Goal: Task Accomplishment & Management: Use online tool/utility

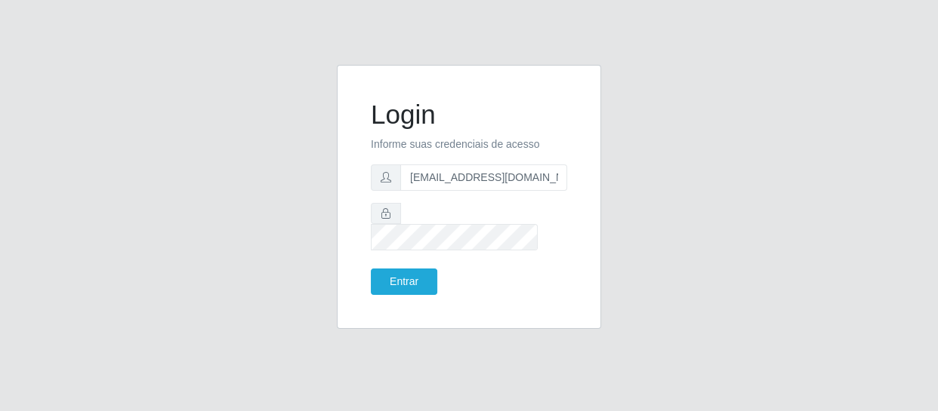
click at [371, 269] on button "Entrar" at bounding box center [404, 282] width 66 height 26
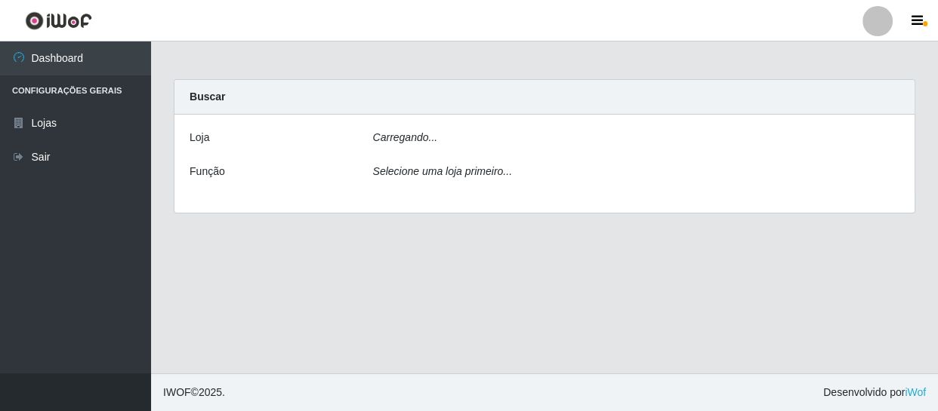
click at [408, 271] on main "Carregando... Buscar [PERSON_NAME]... Função Selecione uma loja primeiro..." at bounding box center [544, 208] width 787 height 332
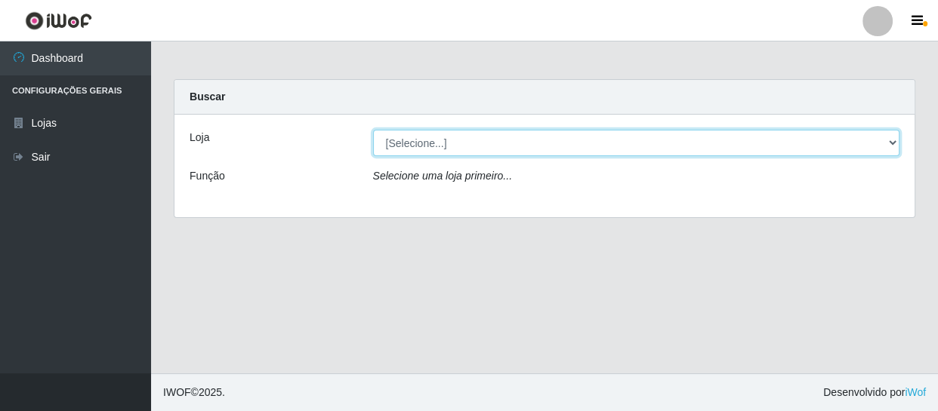
click at [413, 149] on select "[Selecione...] SuperFácil Atacado - São Gonçalo do Amarante" at bounding box center [636, 143] width 527 height 26
select select "408"
click at [373, 130] on select "[Selecione...] SuperFácil Atacado - São Gonçalo do Amarante" at bounding box center [636, 143] width 527 height 26
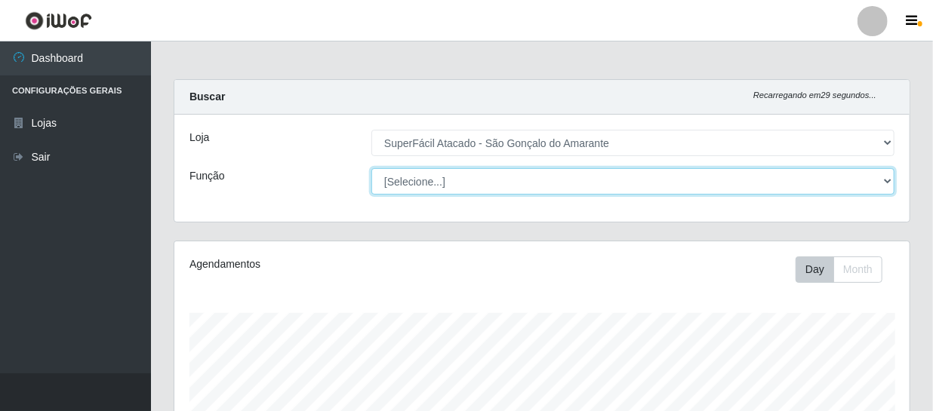
click at [413, 184] on select "[Selecione...] Auxiliar de Estacionamento Auxiliar de Estacionamento + Auxiliar…" at bounding box center [632, 181] width 523 height 26
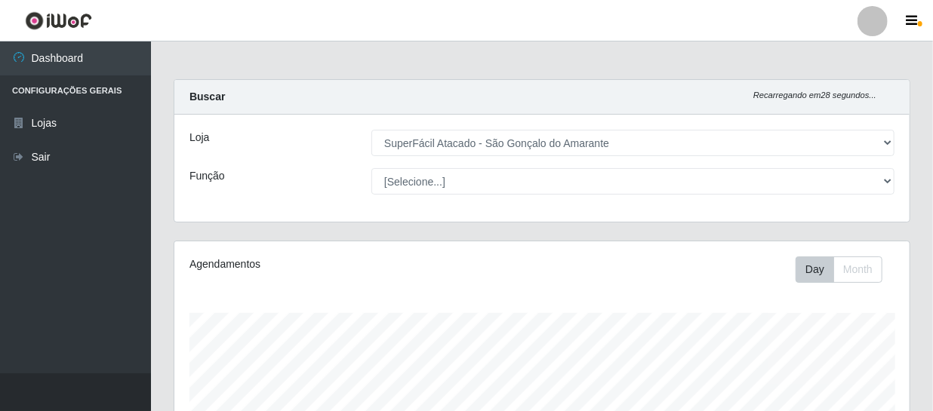
drag, startPoint x: 260, startPoint y: 186, endPoint x: 271, endPoint y: 187, distance: 11.4
click at [263, 186] on div "Função" at bounding box center [269, 181] width 182 height 26
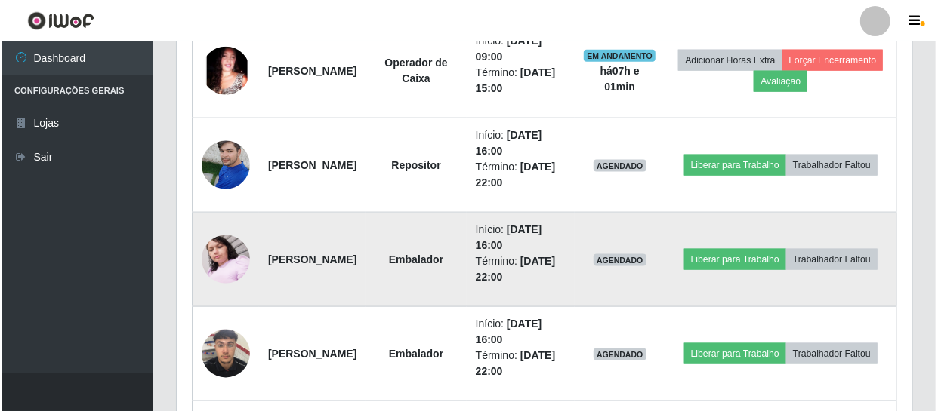
scroll to position [823, 0]
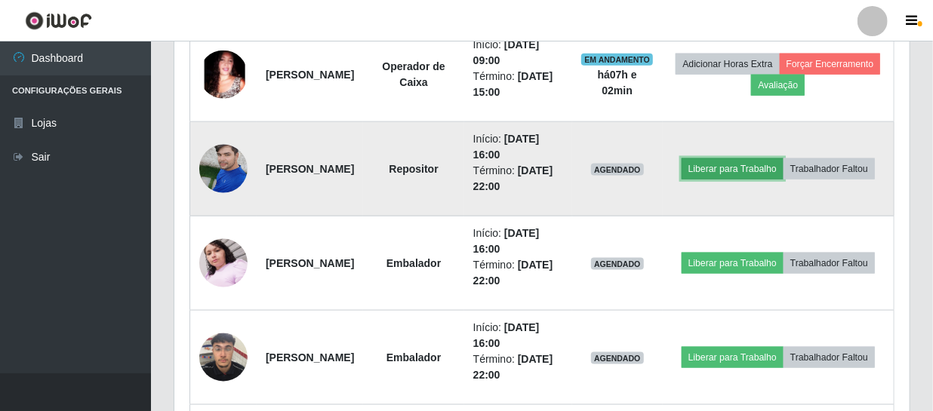
click at [784, 161] on button "Liberar para Trabalho" at bounding box center [733, 169] width 102 height 21
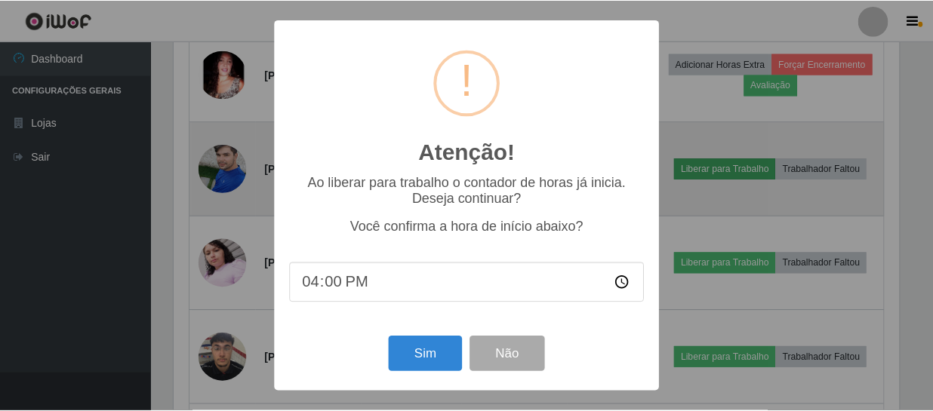
scroll to position [313, 729]
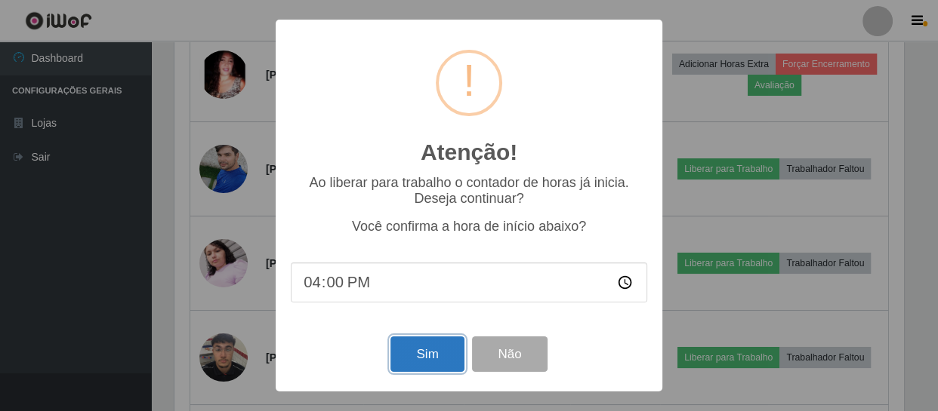
click at [432, 347] on button "Sim" at bounding box center [426, 354] width 73 height 35
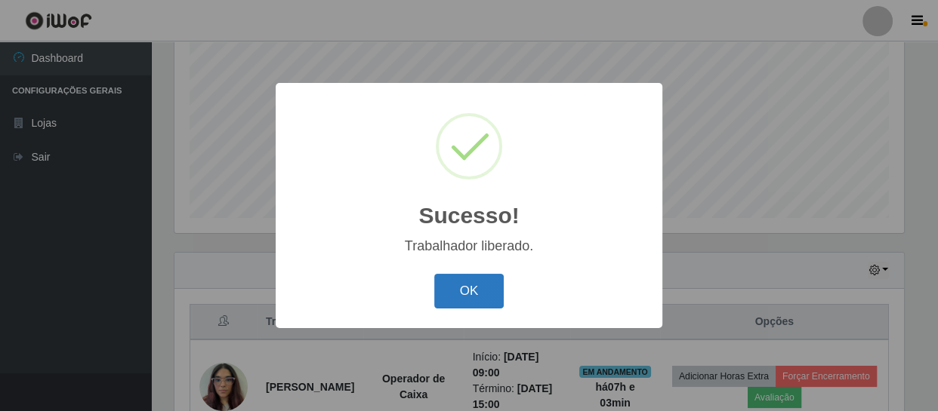
click at [457, 297] on button "OK" at bounding box center [469, 291] width 70 height 35
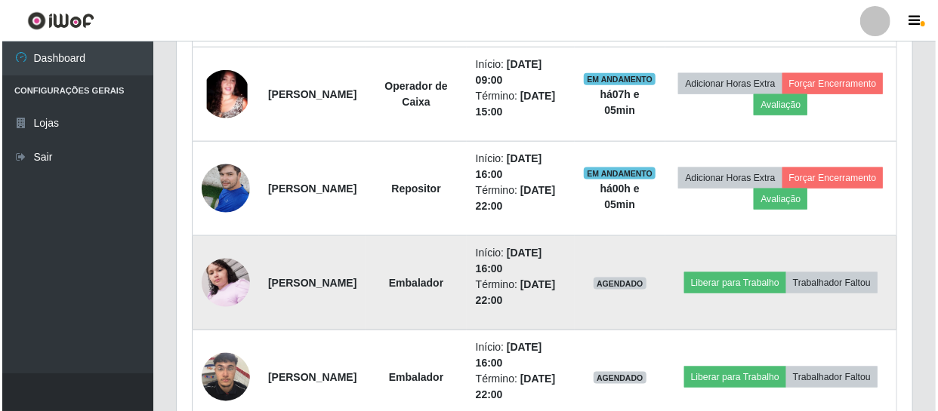
scroll to position [802, 0]
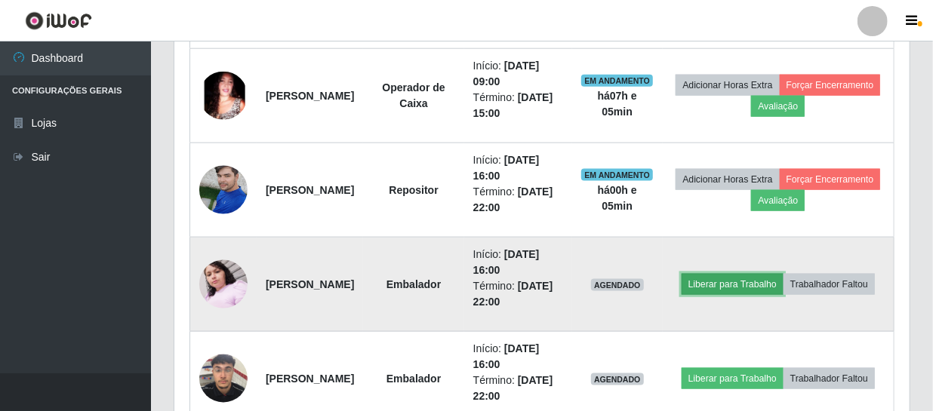
click at [784, 274] on button "Liberar para Trabalho" at bounding box center [733, 284] width 102 height 21
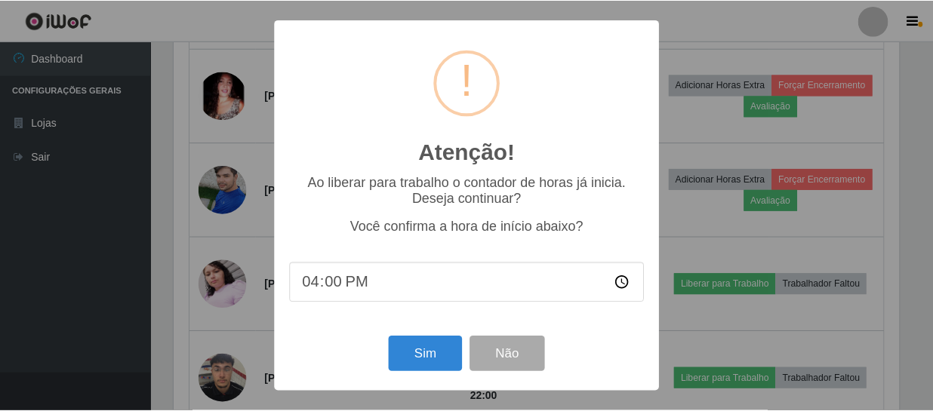
scroll to position [313, 729]
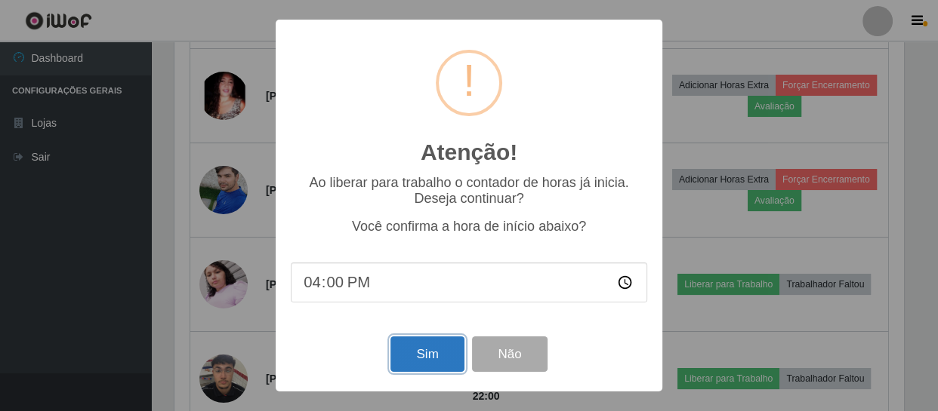
click at [445, 343] on button "Sim" at bounding box center [426, 354] width 73 height 35
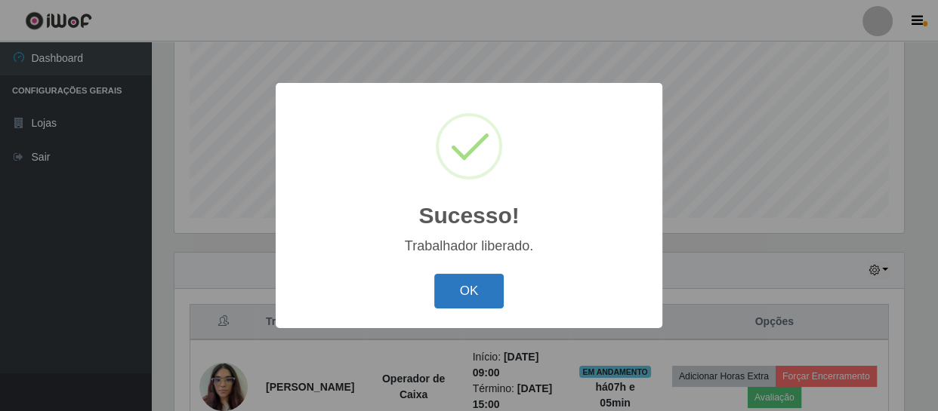
click at [463, 283] on button "OK" at bounding box center [469, 291] width 70 height 35
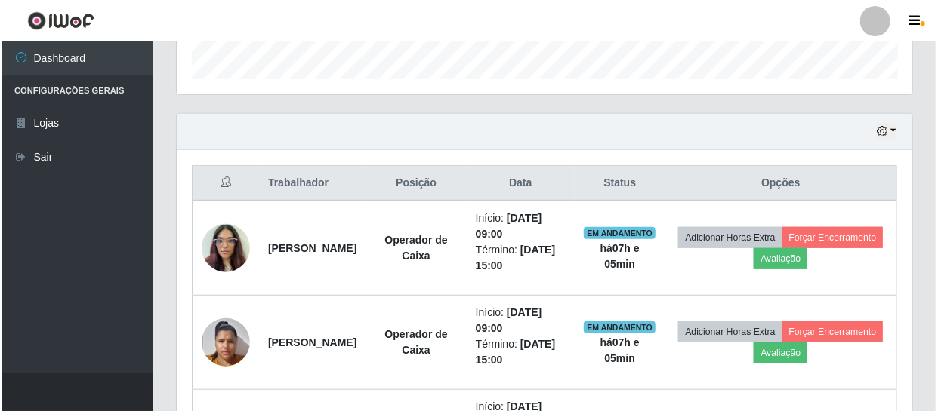
scroll to position [528, 0]
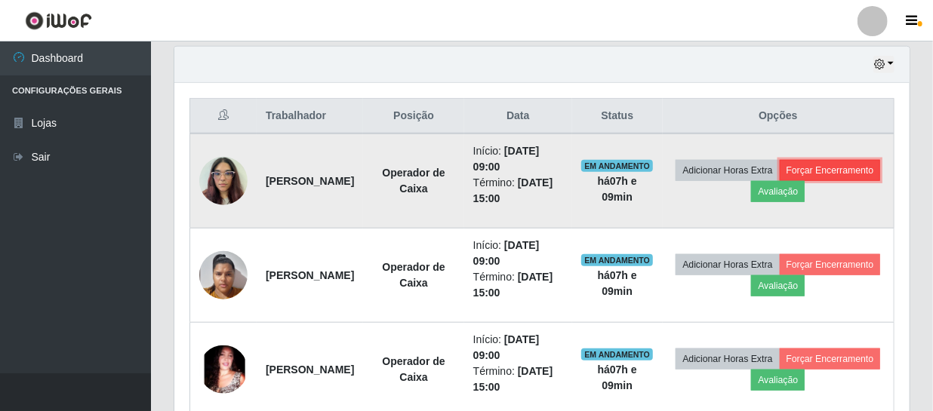
click at [780, 181] on button "Forçar Encerramento" at bounding box center [830, 170] width 101 height 21
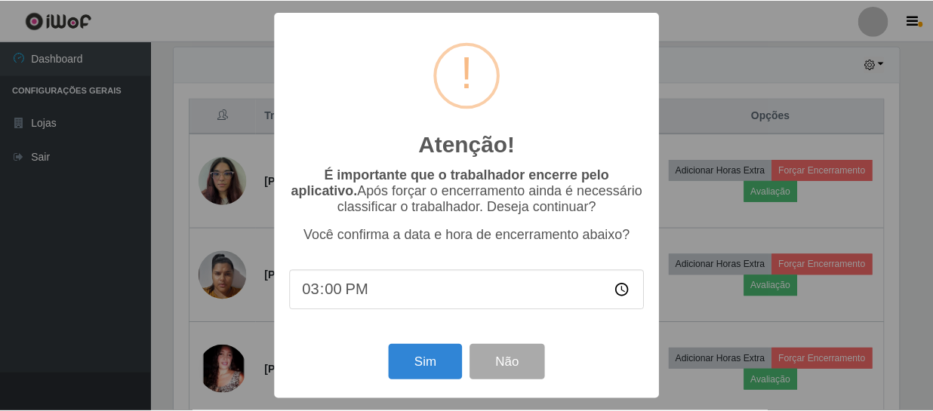
scroll to position [313, 729]
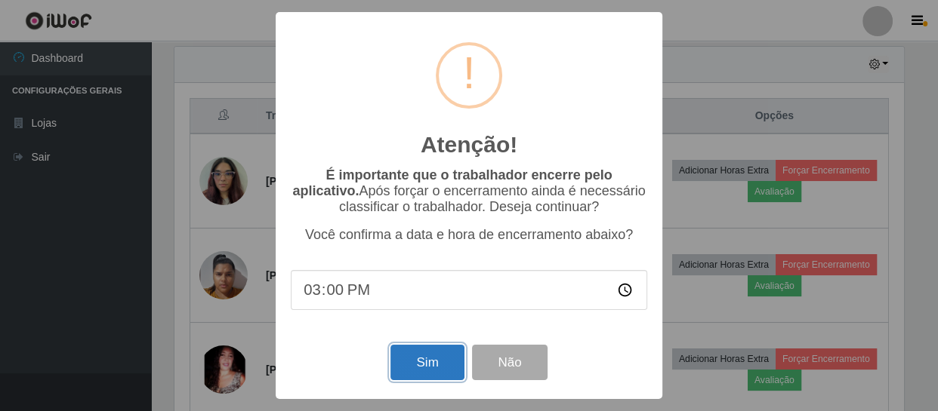
click at [431, 372] on button "Sim" at bounding box center [426, 362] width 73 height 35
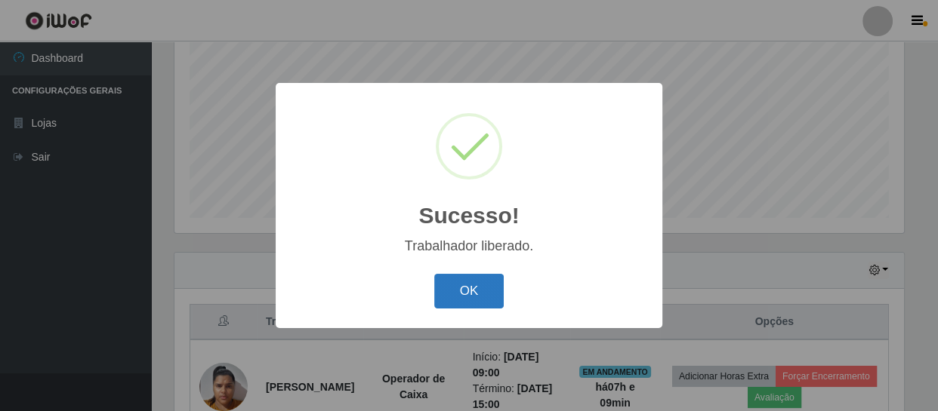
drag, startPoint x: 461, startPoint y: 293, endPoint x: 477, endPoint y: 288, distance: 17.2
click at [467, 291] on button "OK" at bounding box center [469, 291] width 70 height 35
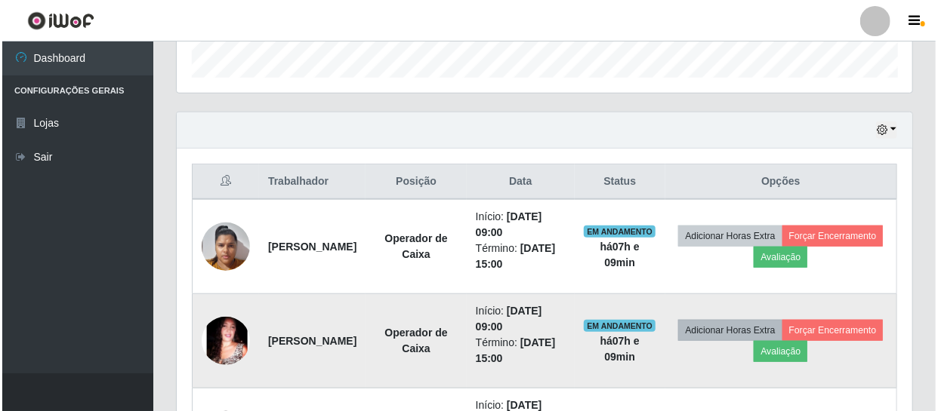
scroll to position [528, 0]
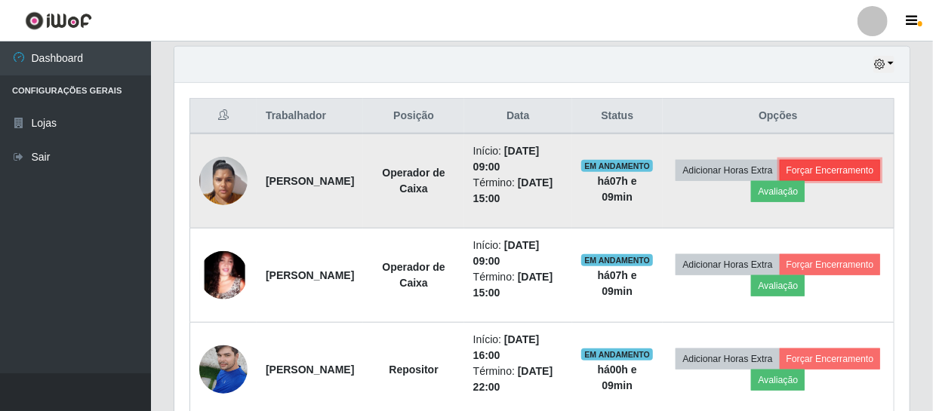
click at [780, 181] on button "Forçar Encerramento" at bounding box center [830, 170] width 101 height 21
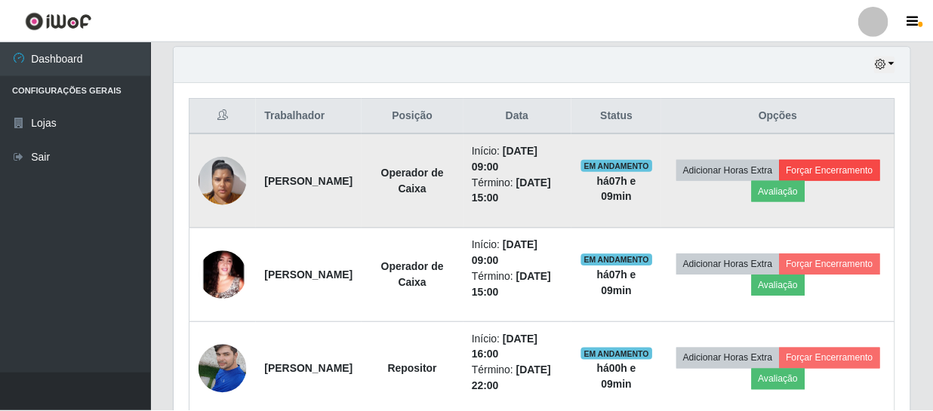
scroll to position [313, 729]
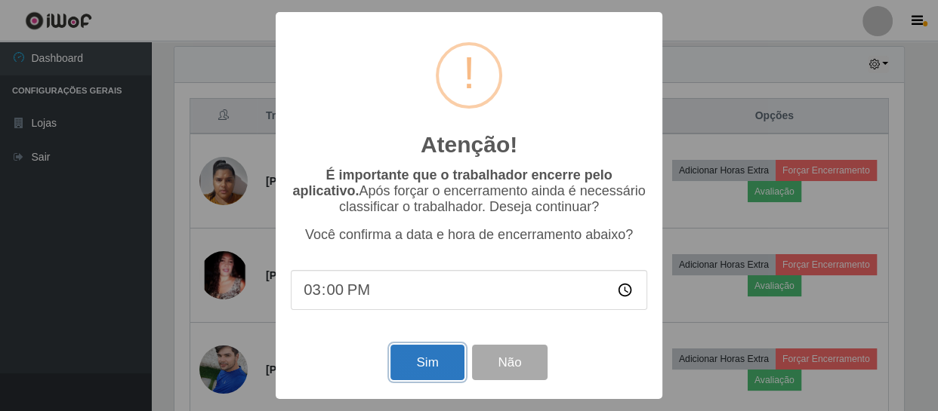
click at [423, 362] on button "Sim" at bounding box center [426, 362] width 73 height 35
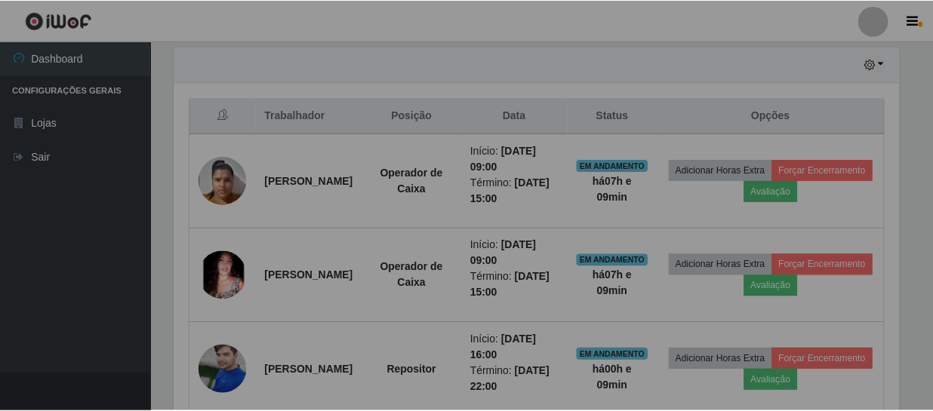
scroll to position [313, 735]
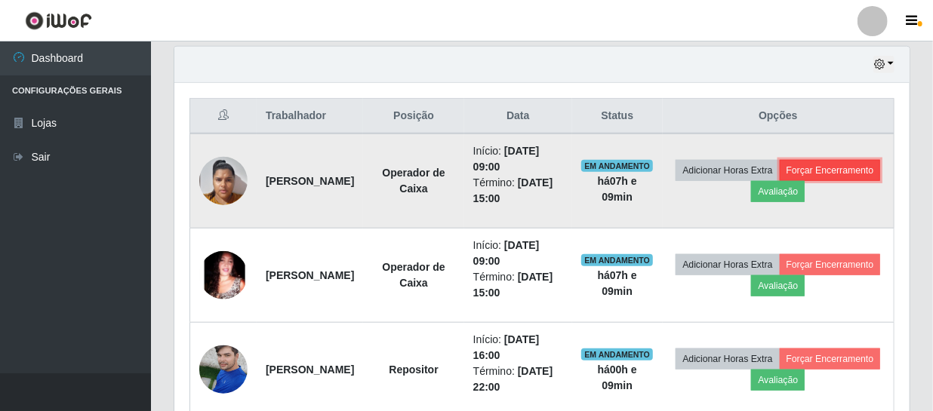
click at [780, 181] on button "Forçar Encerramento" at bounding box center [830, 170] width 101 height 21
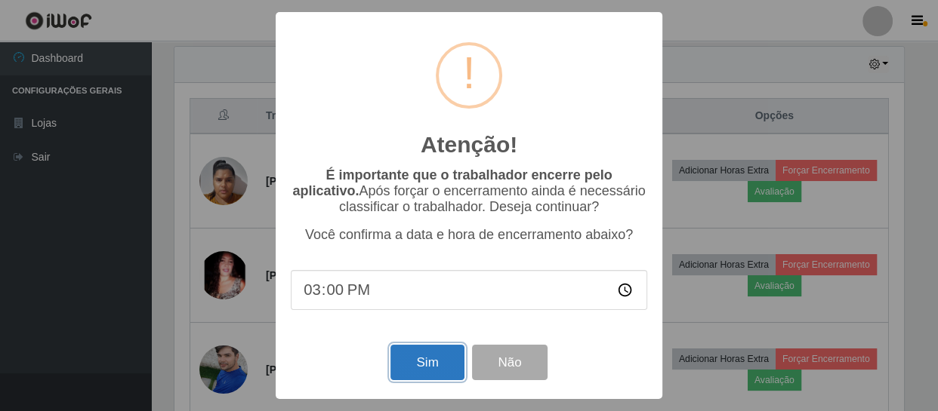
click at [420, 366] on button "Sim" at bounding box center [426, 362] width 73 height 35
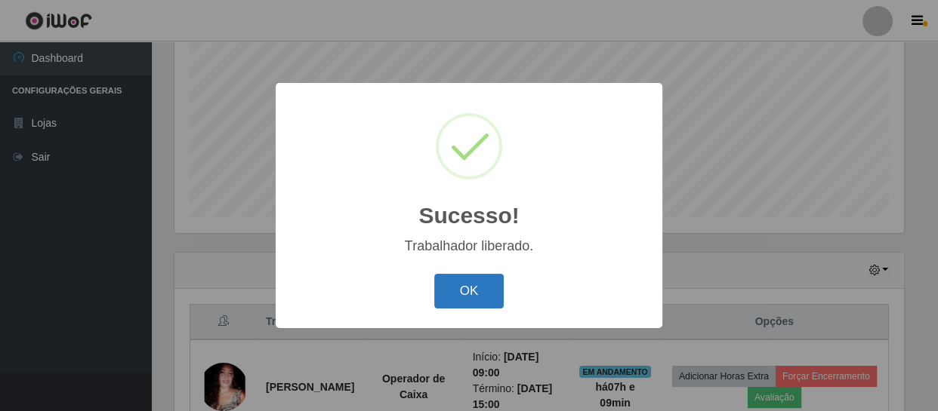
click at [466, 287] on button "OK" at bounding box center [469, 291] width 70 height 35
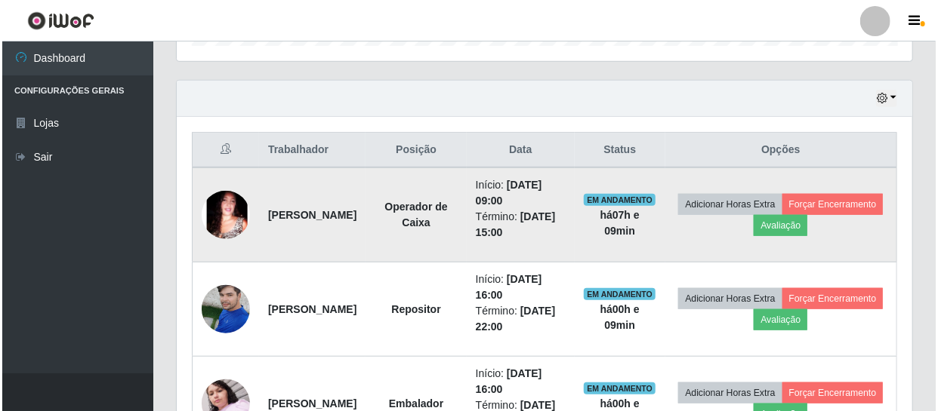
scroll to position [528, 0]
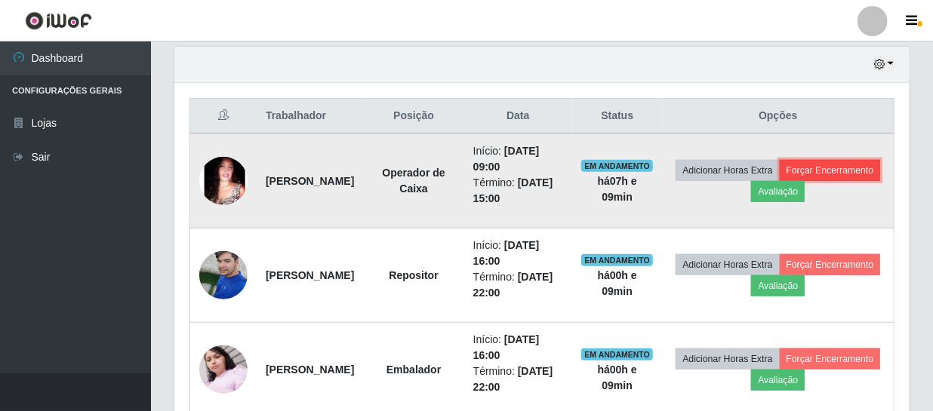
click at [780, 181] on button "Forçar Encerramento" at bounding box center [830, 170] width 101 height 21
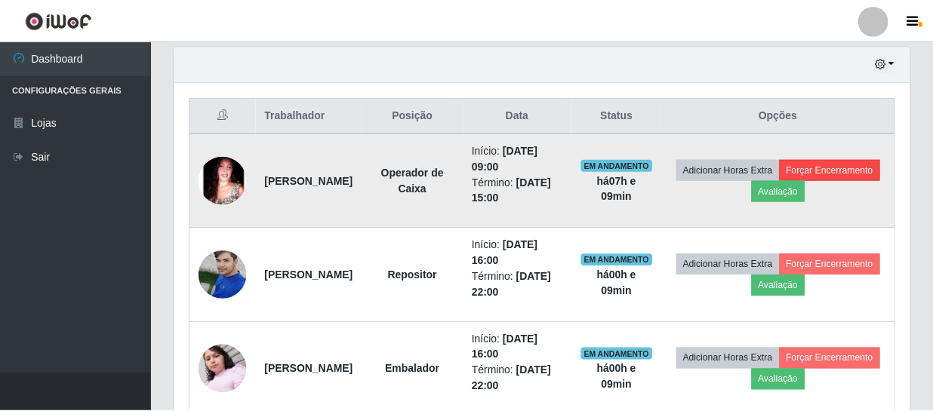
scroll to position [313, 729]
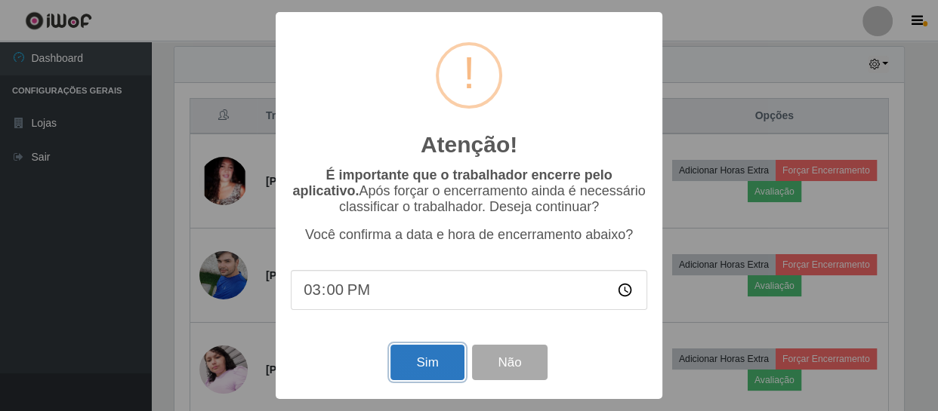
click at [427, 359] on button "Sim" at bounding box center [426, 362] width 73 height 35
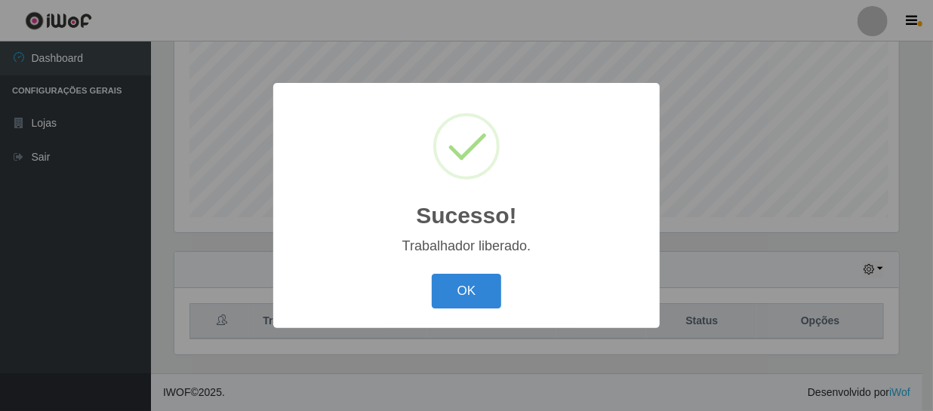
scroll to position [0, 0]
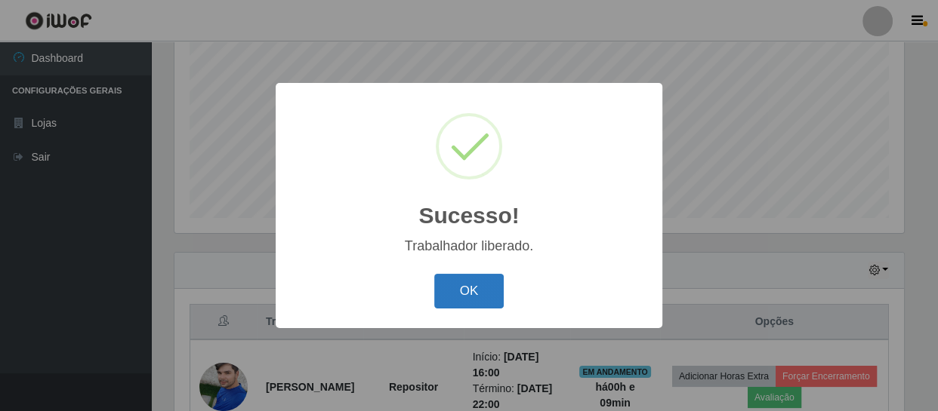
click at [457, 285] on button "OK" at bounding box center [469, 291] width 70 height 35
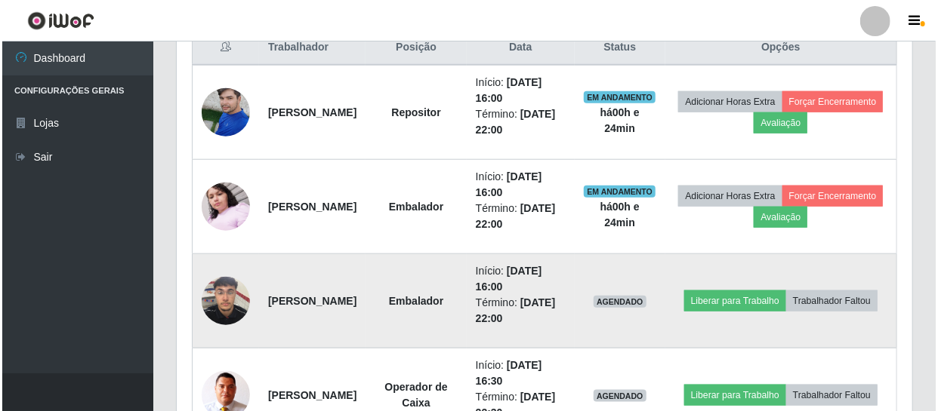
scroll to position [664, 0]
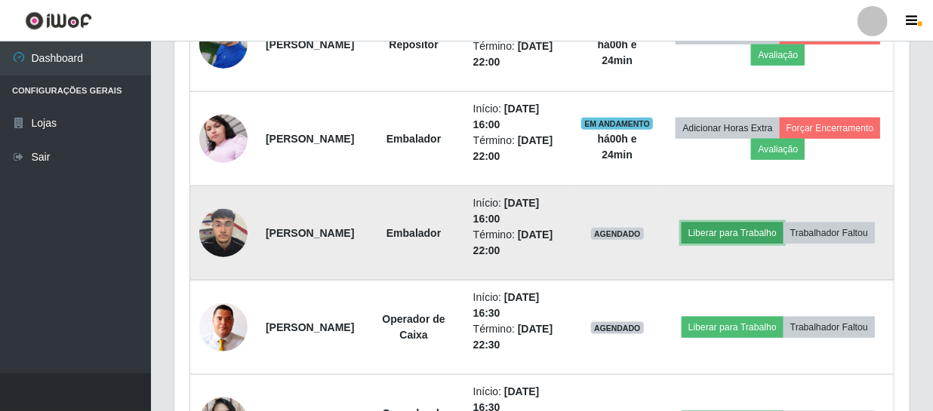
click at [784, 223] on button "Liberar para Trabalho" at bounding box center [733, 233] width 102 height 21
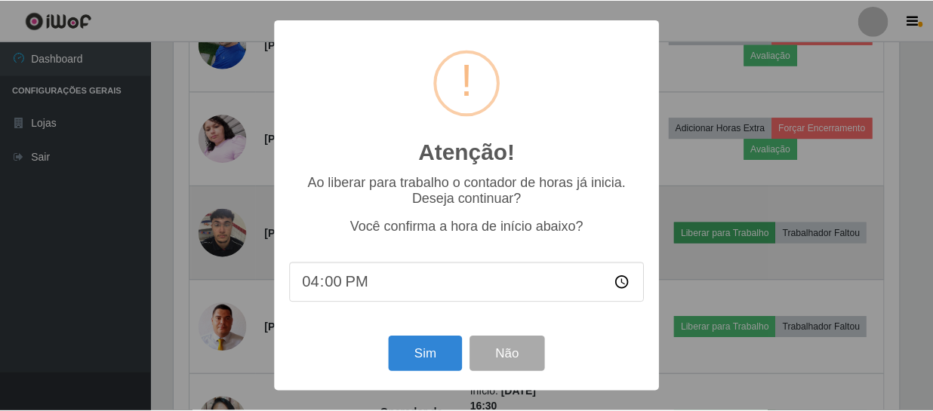
scroll to position [313, 729]
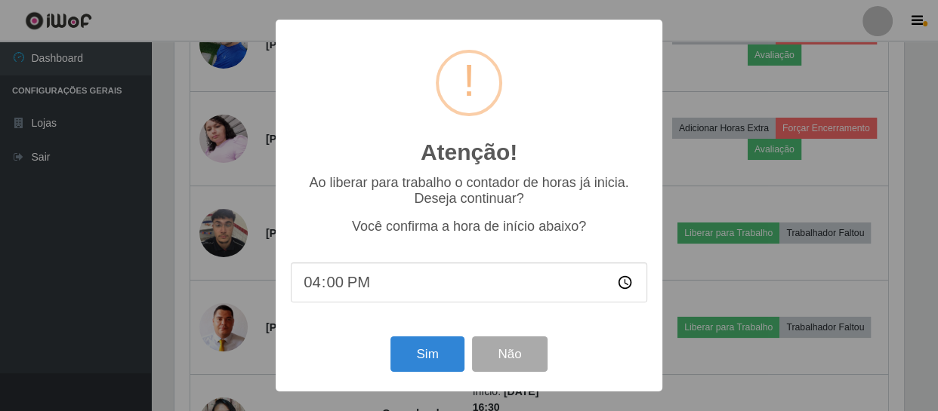
click at [409, 281] on input "16:00" at bounding box center [469, 283] width 356 height 40
click at [339, 285] on input "16:00" at bounding box center [469, 283] width 356 height 40
click at [330, 285] on input "16:00" at bounding box center [469, 283] width 356 height 40
type input "16:24"
click at [424, 359] on button "Sim" at bounding box center [426, 354] width 73 height 35
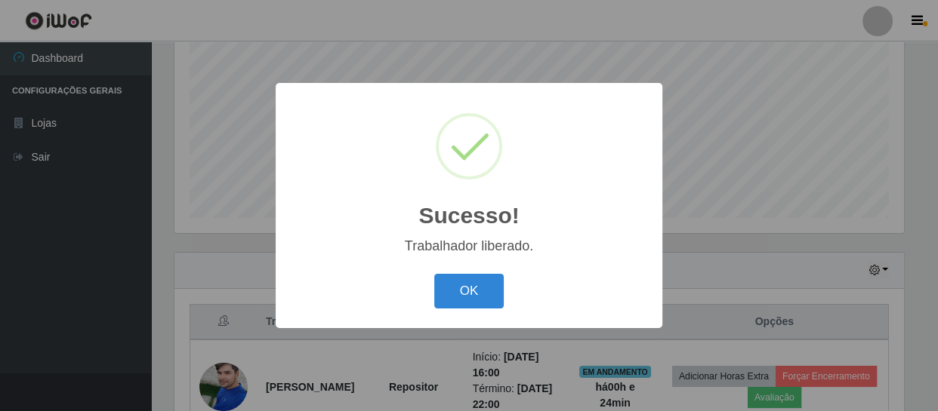
click at [434, 274] on button "OK" at bounding box center [469, 291] width 70 height 35
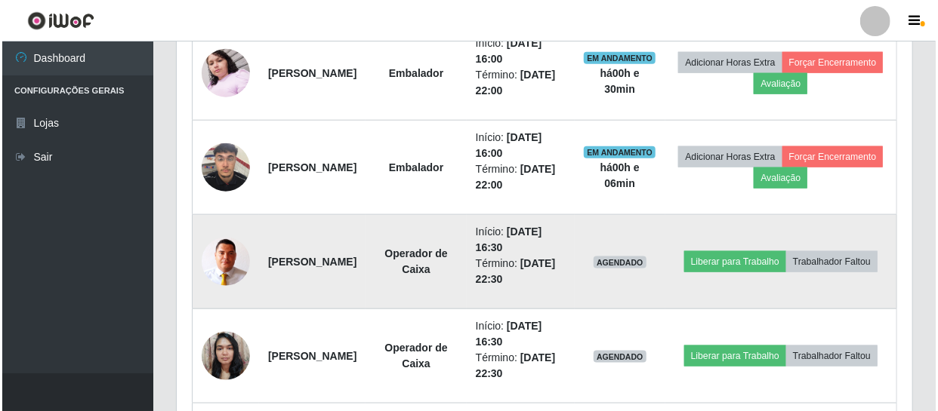
scroll to position [733, 0]
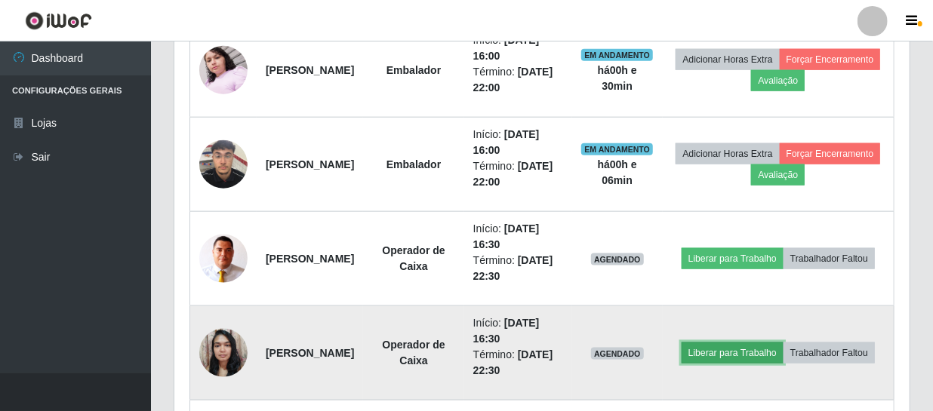
click at [784, 343] on button "Liberar para Trabalho" at bounding box center [733, 353] width 102 height 21
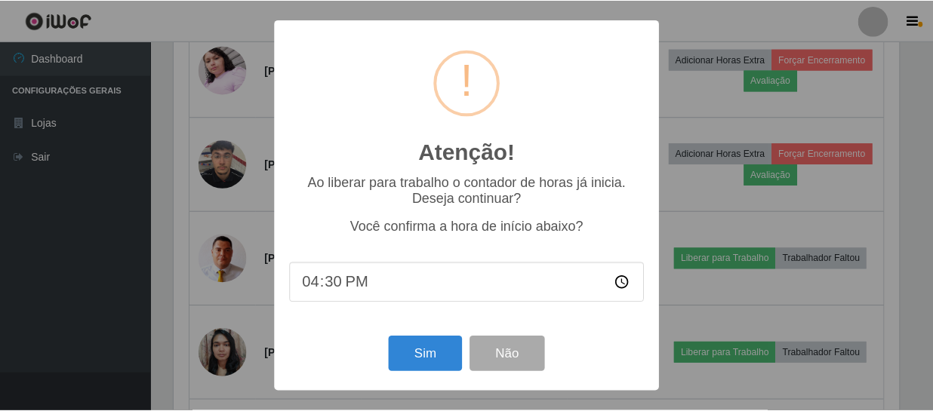
scroll to position [313, 729]
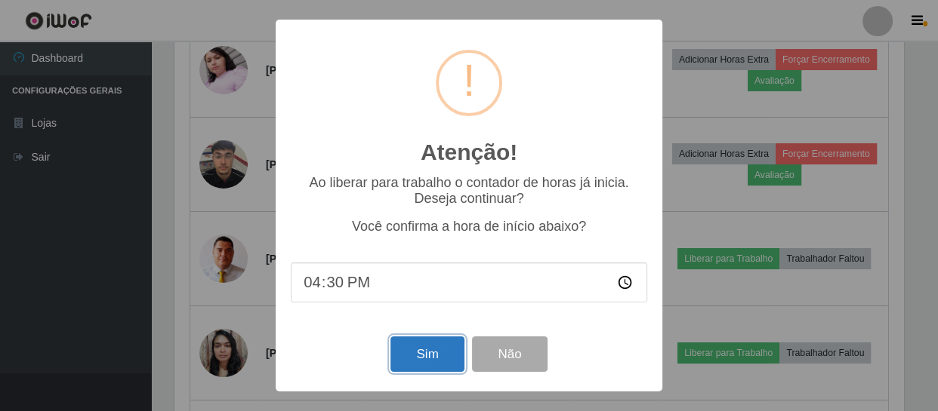
click at [428, 354] on button "Sim" at bounding box center [426, 354] width 73 height 35
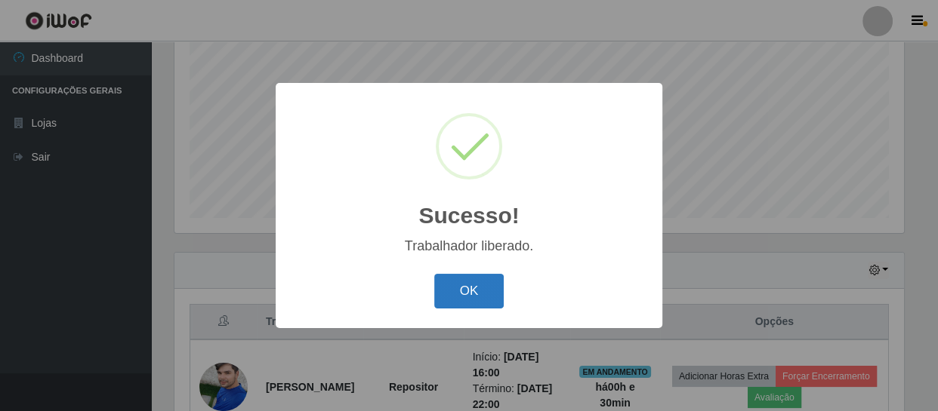
click at [476, 296] on button "OK" at bounding box center [469, 291] width 70 height 35
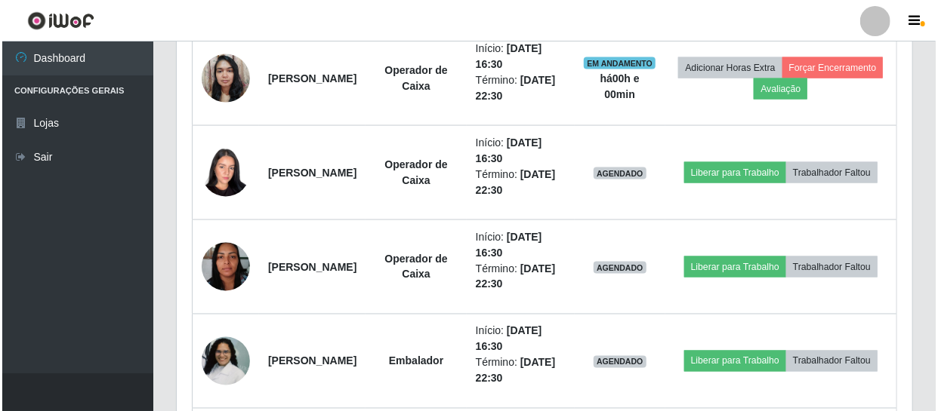
scroll to position [1077, 0]
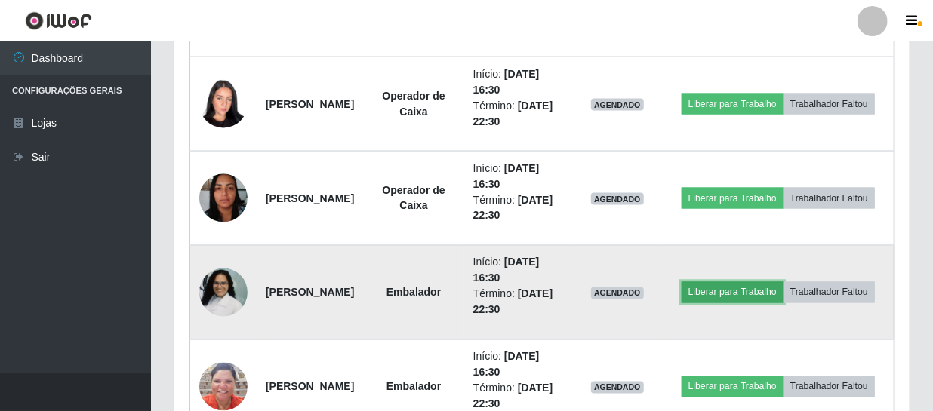
click at [773, 282] on button "Liberar para Trabalho" at bounding box center [733, 292] width 102 height 21
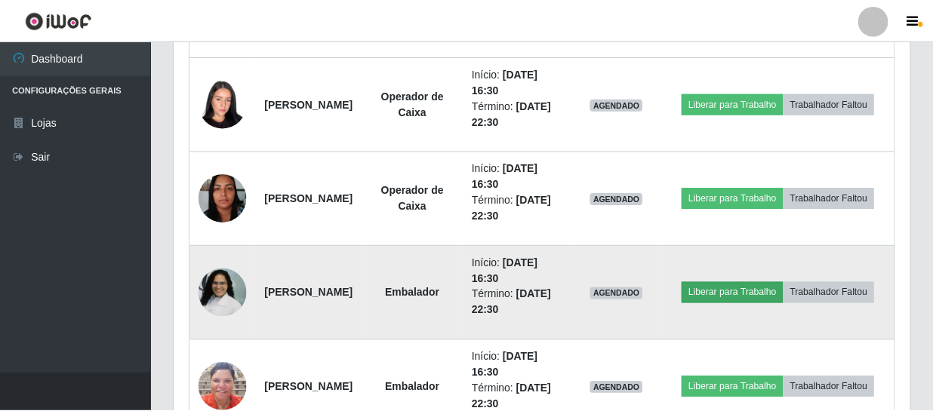
scroll to position [313, 729]
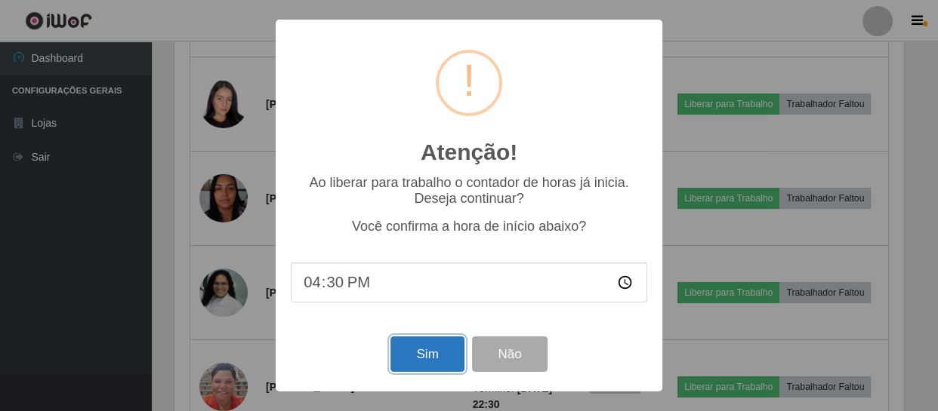
click at [427, 356] on button "Sim" at bounding box center [426, 354] width 73 height 35
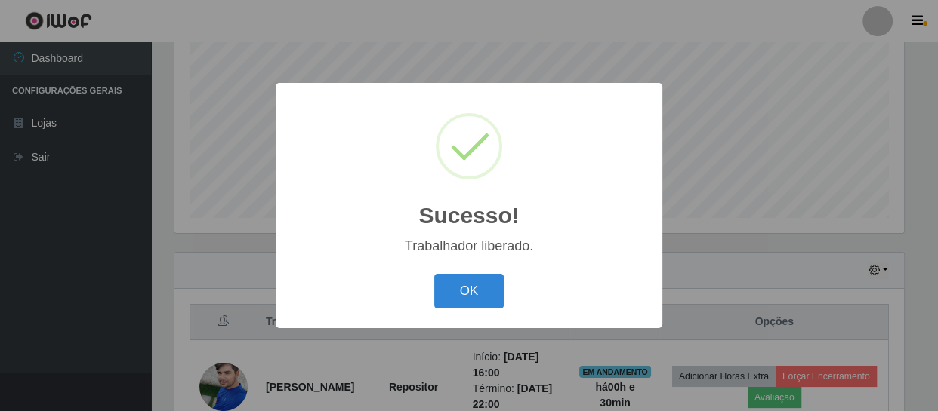
click at [434, 274] on button "OK" at bounding box center [469, 291] width 70 height 35
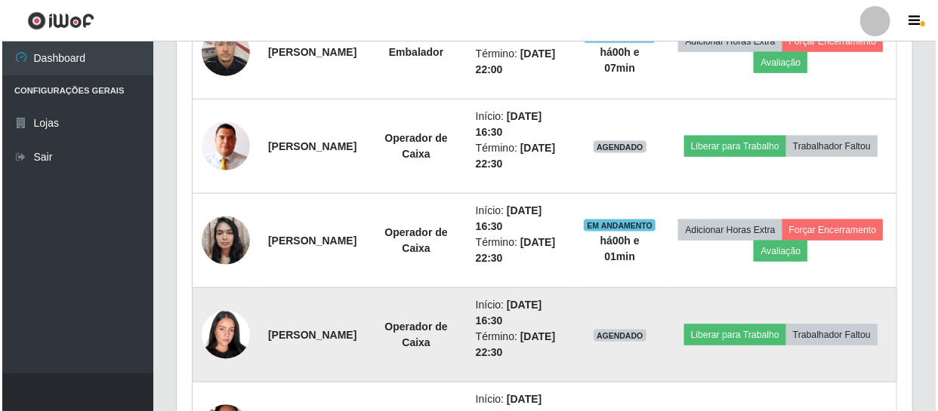
scroll to position [870, 0]
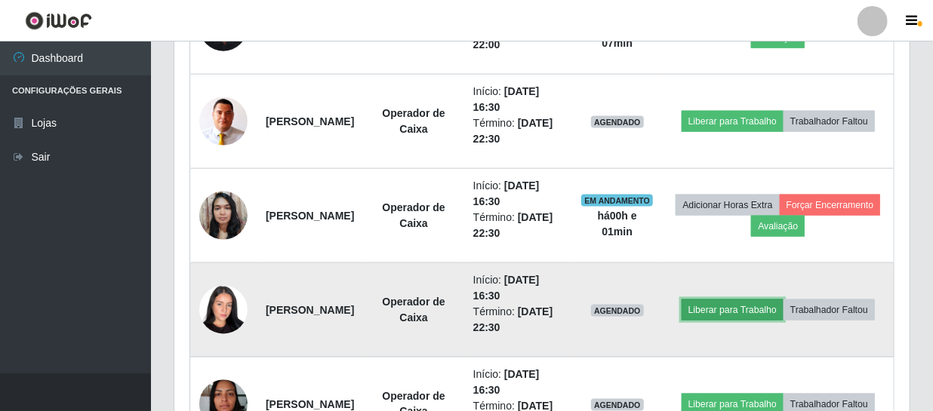
click at [770, 300] on button "Liberar para Trabalho" at bounding box center [733, 310] width 102 height 21
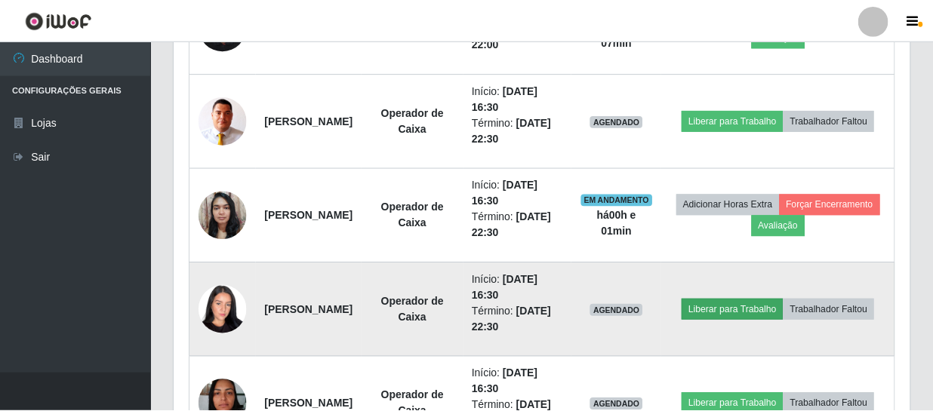
scroll to position [313, 729]
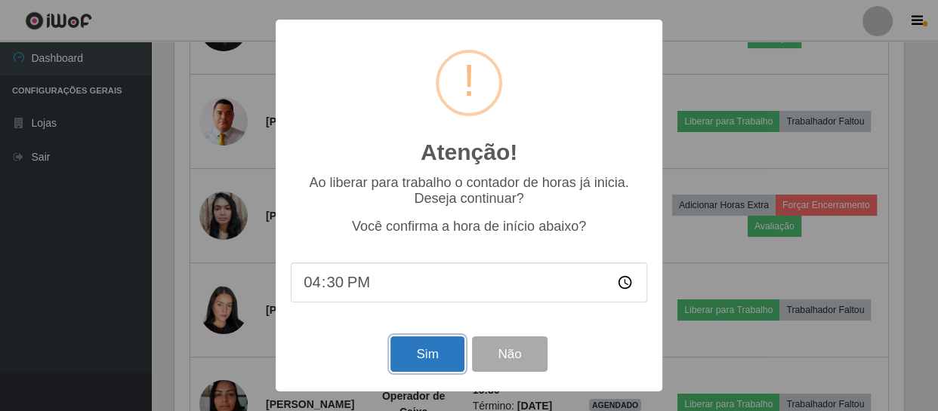
click at [428, 348] on button "Sim" at bounding box center [426, 354] width 73 height 35
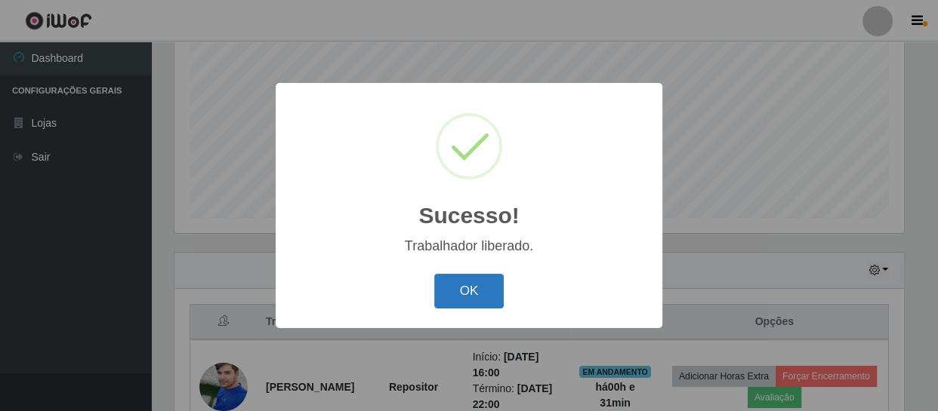
click at [476, 278] on button "OK" at bounding box center [469, 291] width 70 height 35
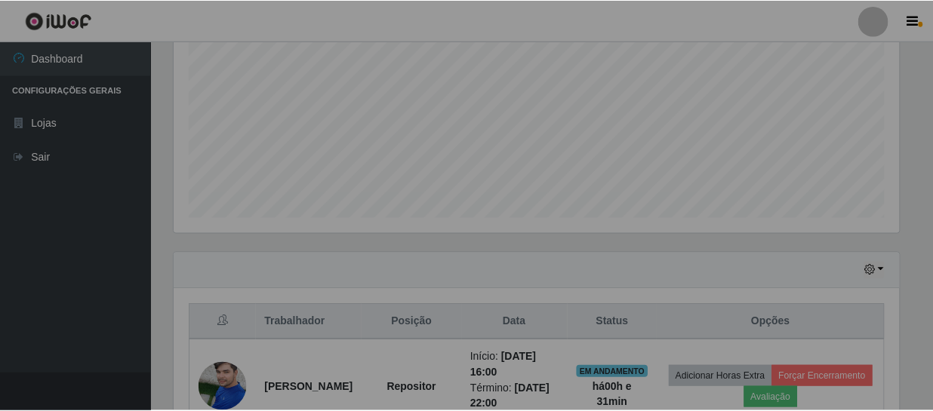
scroll to position [754618, 754195]
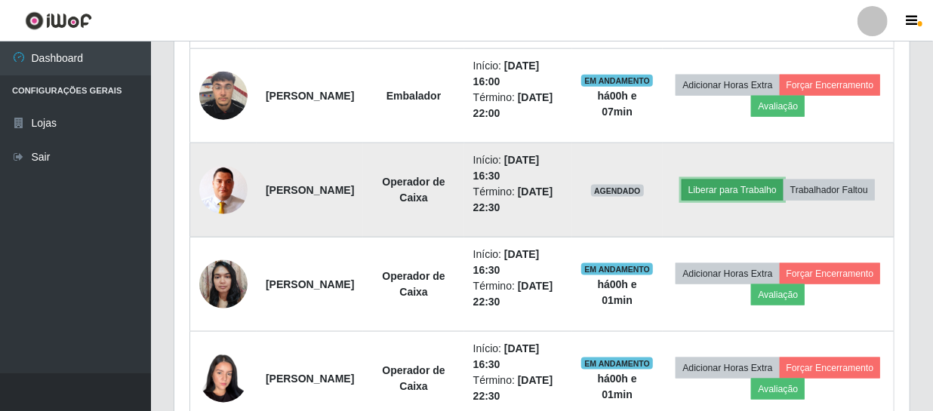
click at [760, 180] on button "Liberar para Trabalho" at bounding box center [733, 190] width 102 height 21
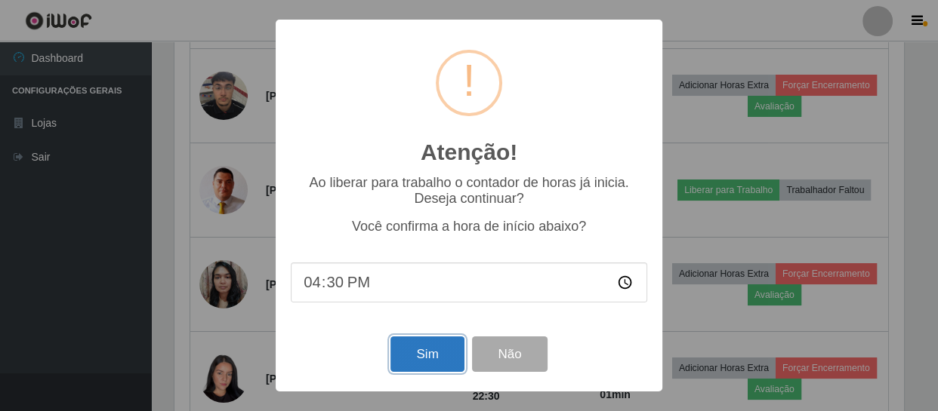
click at [429, 349] on button "Sim" at bounding box center [426, 354] width 73 height 35
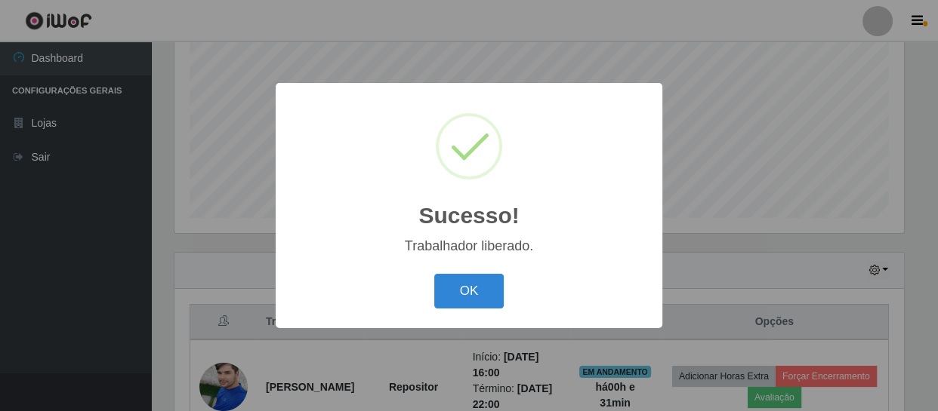
click at [434, 274] on button "OK" at bounding box center [469, 291] width 70 height 35
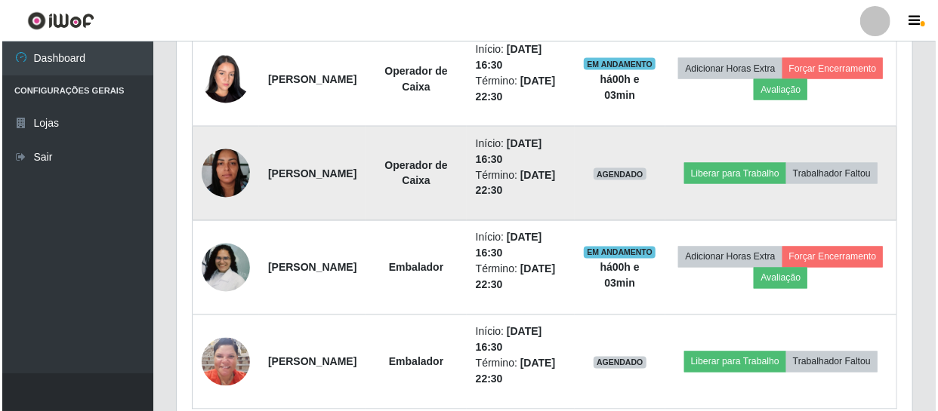
scroll to position [1145, 0]
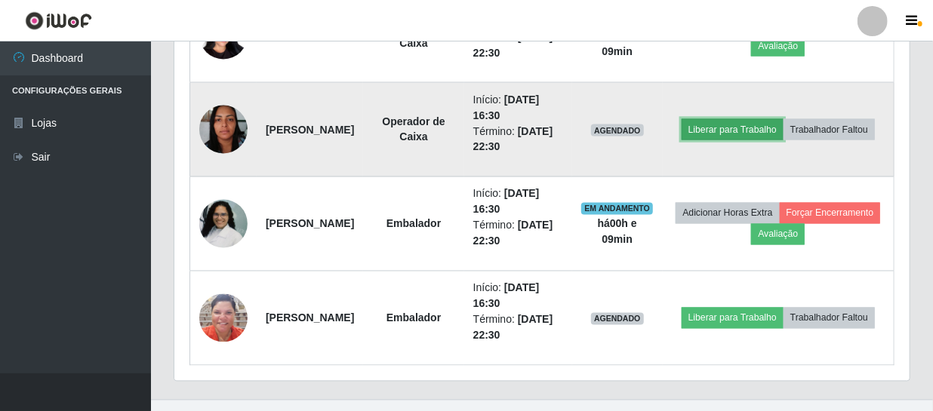
click at [784, 121] on button "Liberar para Trabalho" at bounding box center [733, 129] width 102 height 21
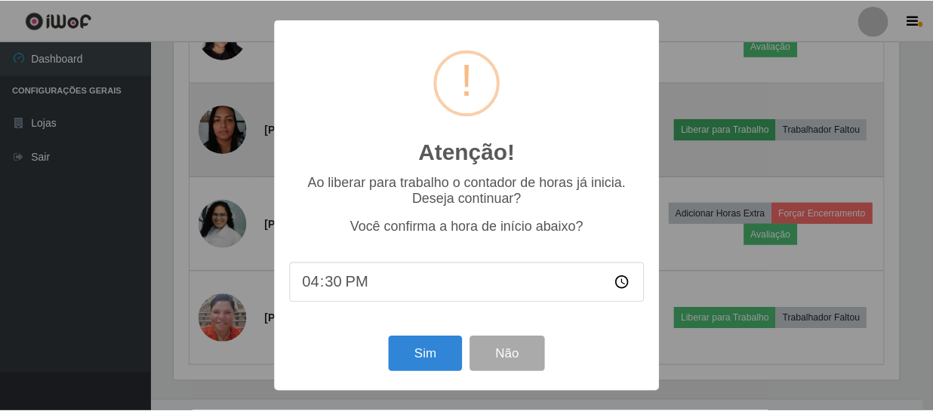
scroll to position [313, 729]
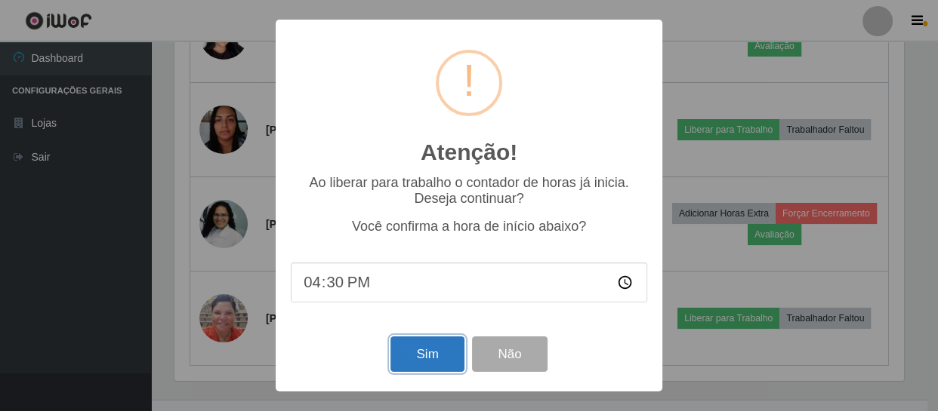
click at [447, 354] on button "Sim" at bounding box center [426, 354] width 73 height 35
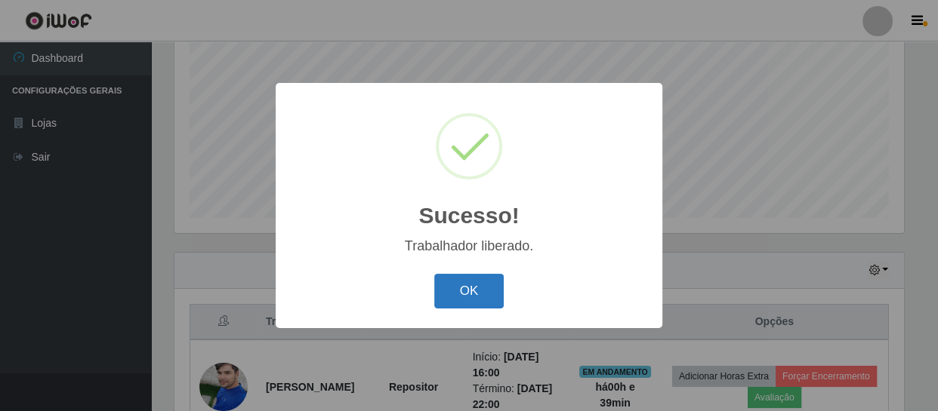
click at [476, 287] on button "OK" at bounding box center [469, 291] width 70 height 35
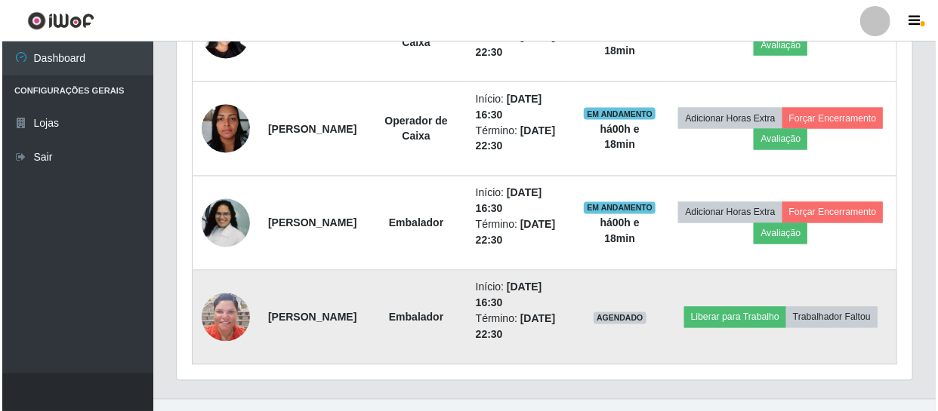
scroll to position [1170, 0]
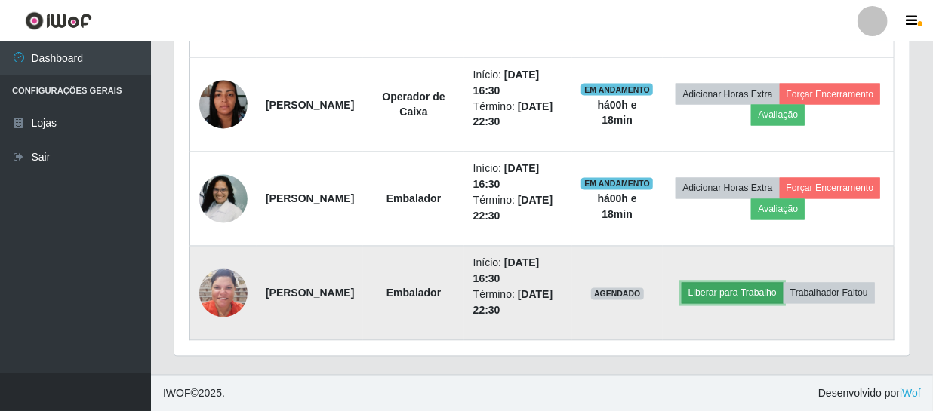
click at [772, 283] on button "Liberar para Trabalho" at bounding box center [733, 293] width 102 height 21
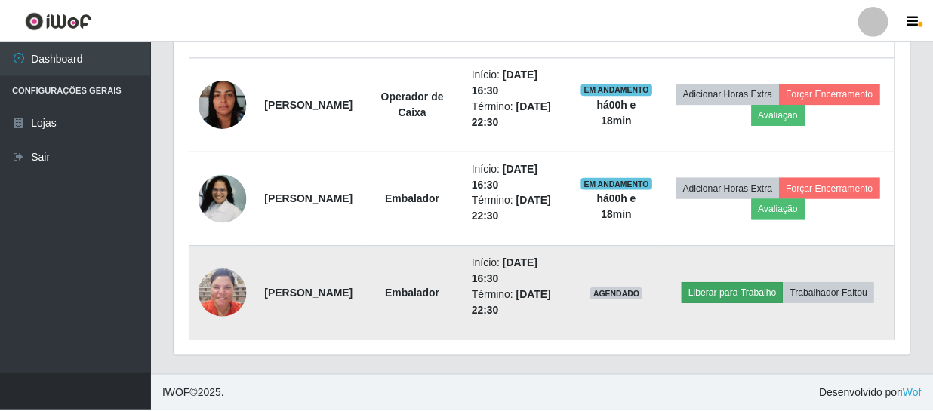
scroll to position [313, 729]
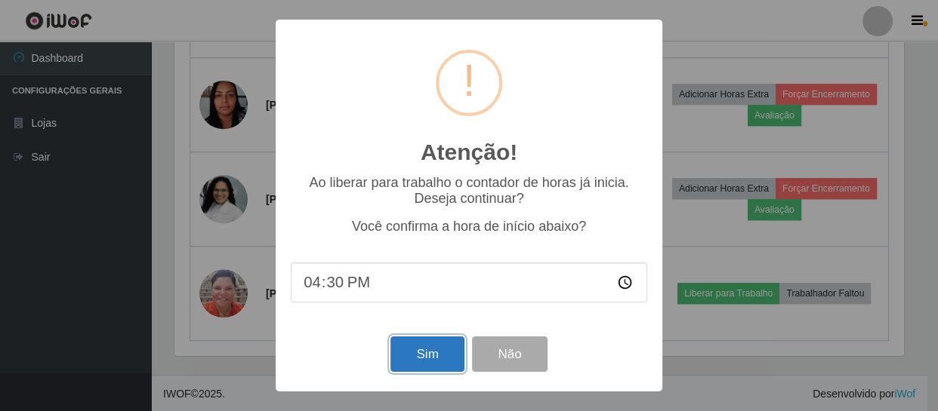
click at [432, 353] on button "Sim" at bounding box center [426, 354] width 73 height 35
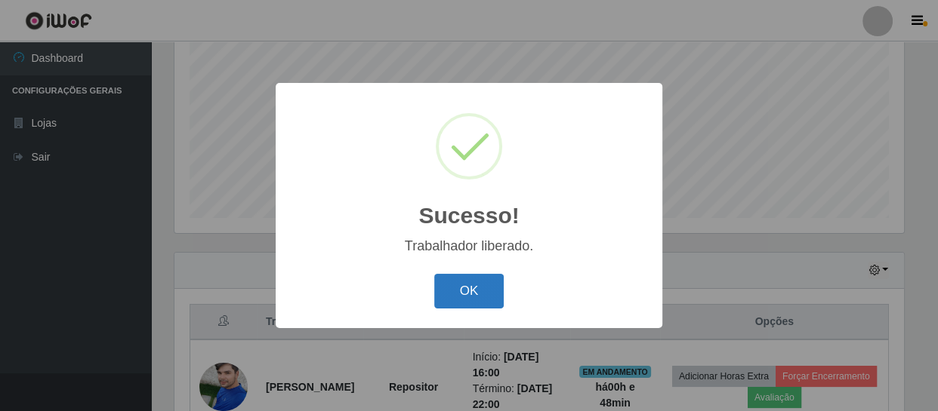
click at [456, 292] on button "OK" at bounding box center [469, 291] width 70 height 35
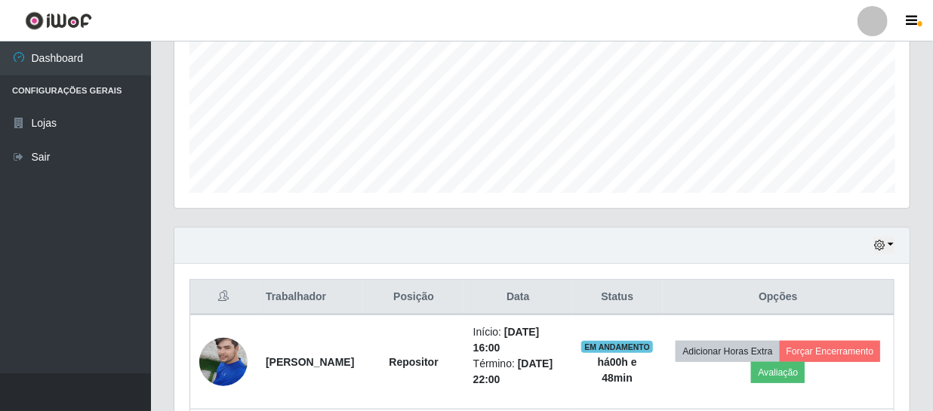
scroll to position [209, 0]
